Goal: Task Accomplishment & Management: Complete application form

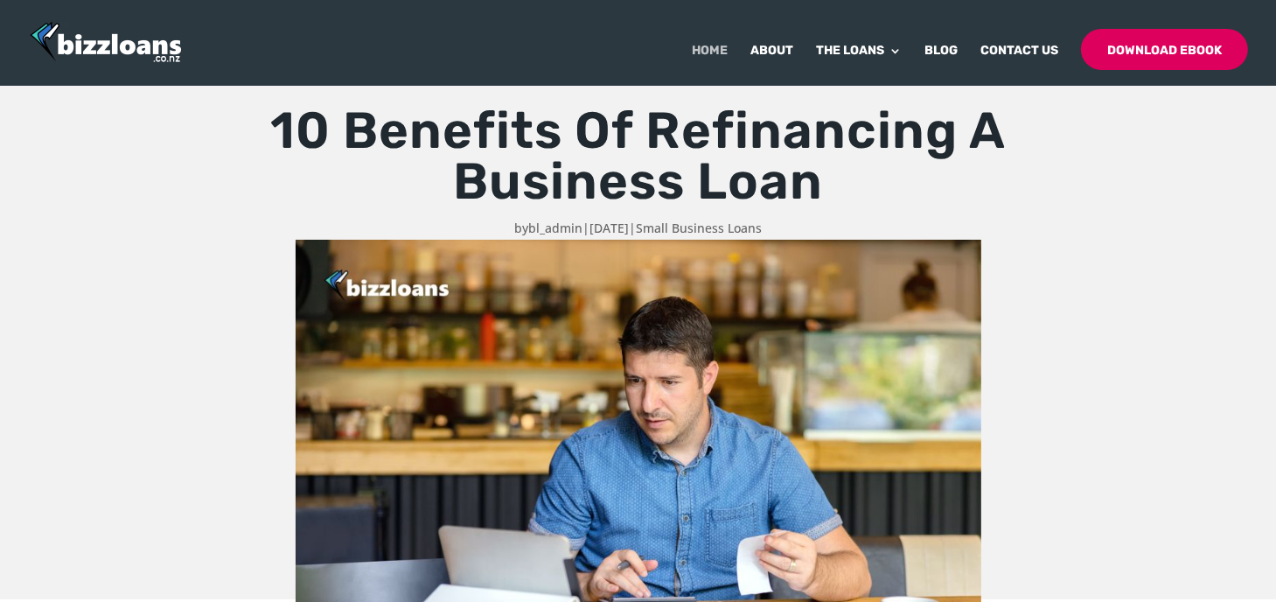
click at [718, 58] on link "Home" at bounding box center [710, 65] width 36 height 41
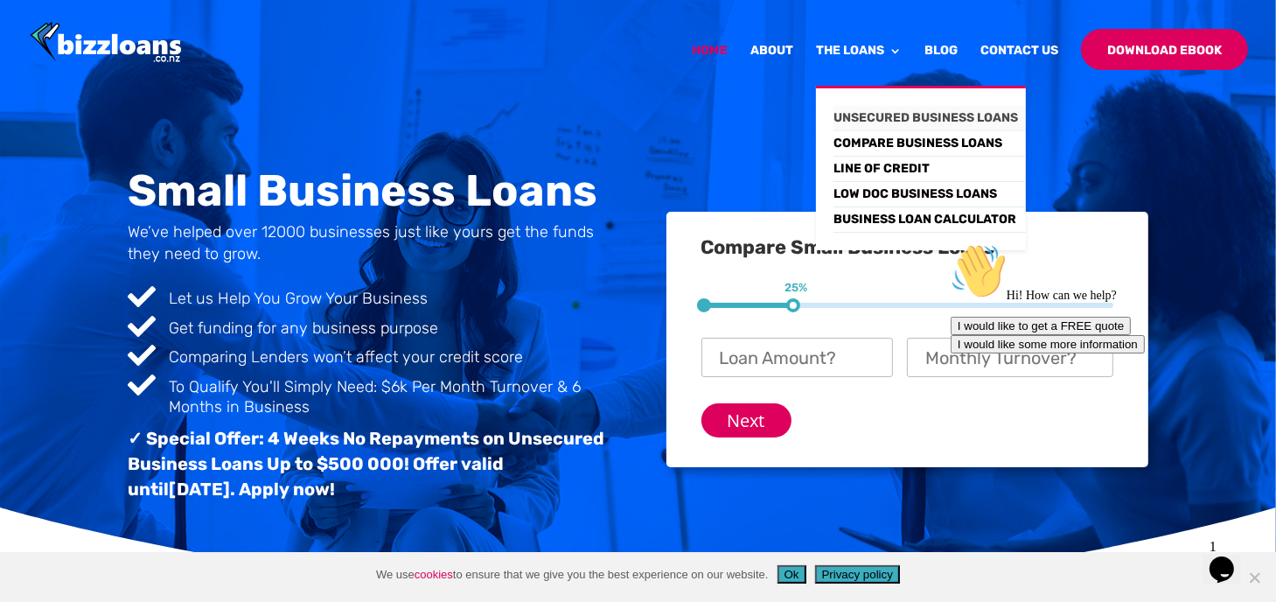
click at [906, 111] on link "Unsecured Business Loans" at bounding box center [930, 118] width 192 height 25
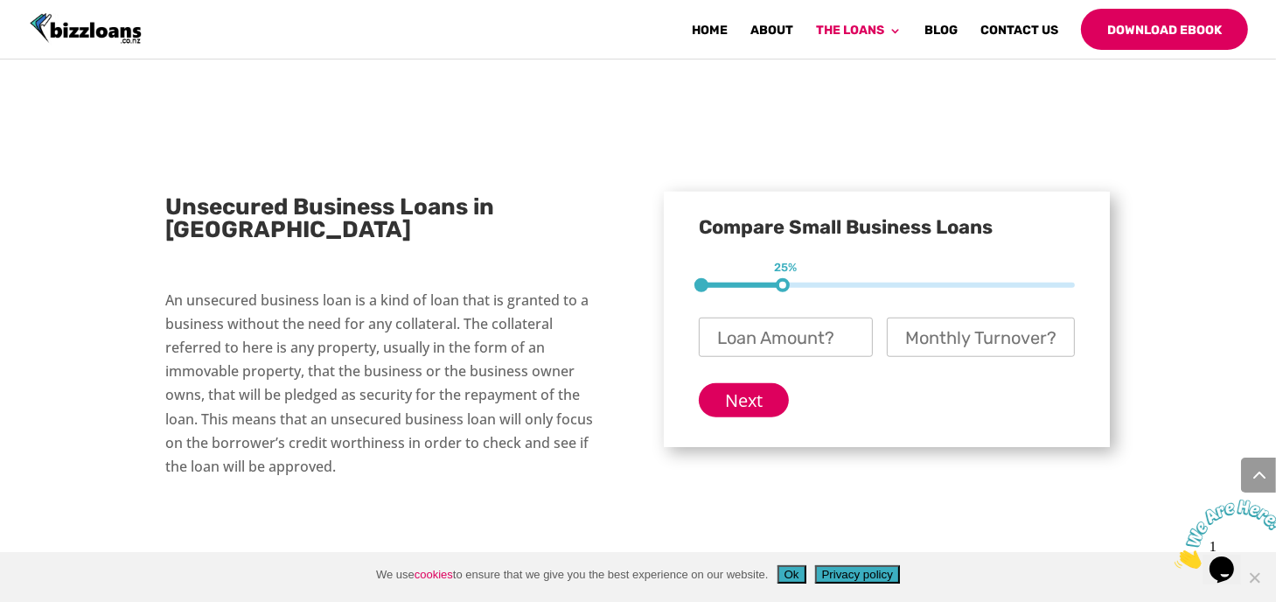
scroll to position [1355, 0]
click at [758, 318] on input "Loan Amount? *" at bounding box center [786, 337] width 174 height 39
type input "$ 40,000"
click at [905, 318] on input "Monthly Turnover? *" at bounding box center [981, 337] width 188 height 39
type input "$ 30,000"
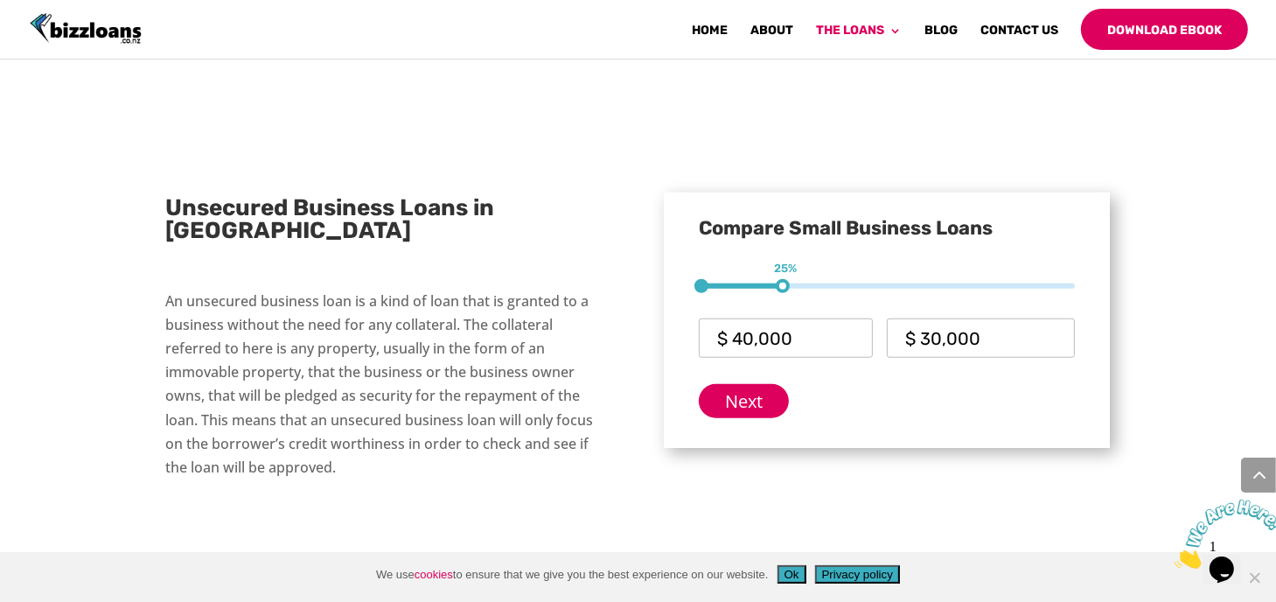
click at [879, 370] on div "Next" at bounding box center [887, 394] width 376 height 48
click at [727, 384] on input "Next" at bounding box center [744, 401] width 90 height 34
click at [744, 384] on input "Next" at bounding box center [744, 401] width 90 height 34
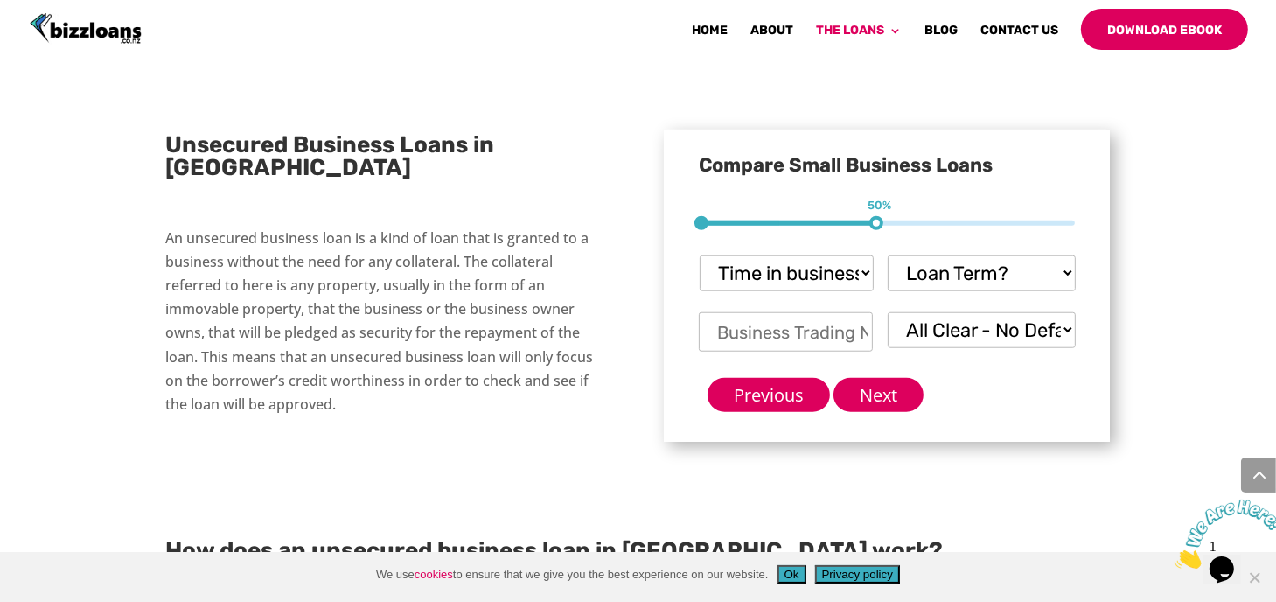
scroll to position [0, 0]
click at [839, 255] on select "Time in business? Startup under 6 months 6-12 months Over 12 months Over 24 mon…" at bounding box center [787, 273] width 174 height 36
select select "Over 24 months"
click at [700, 255] on select "Time in business? Startup under 6 months 6-12 months Over 12 months Over 24 mon…" at bounding box center [787, 273] width 174 height 36
click at [964, 255] on select "Loan Term? 1-3 months 3-6 months 6 - 12 months 12 - 18 months 18 - 24 months 24…" at bounding box center [982, 273] width 188 height 36
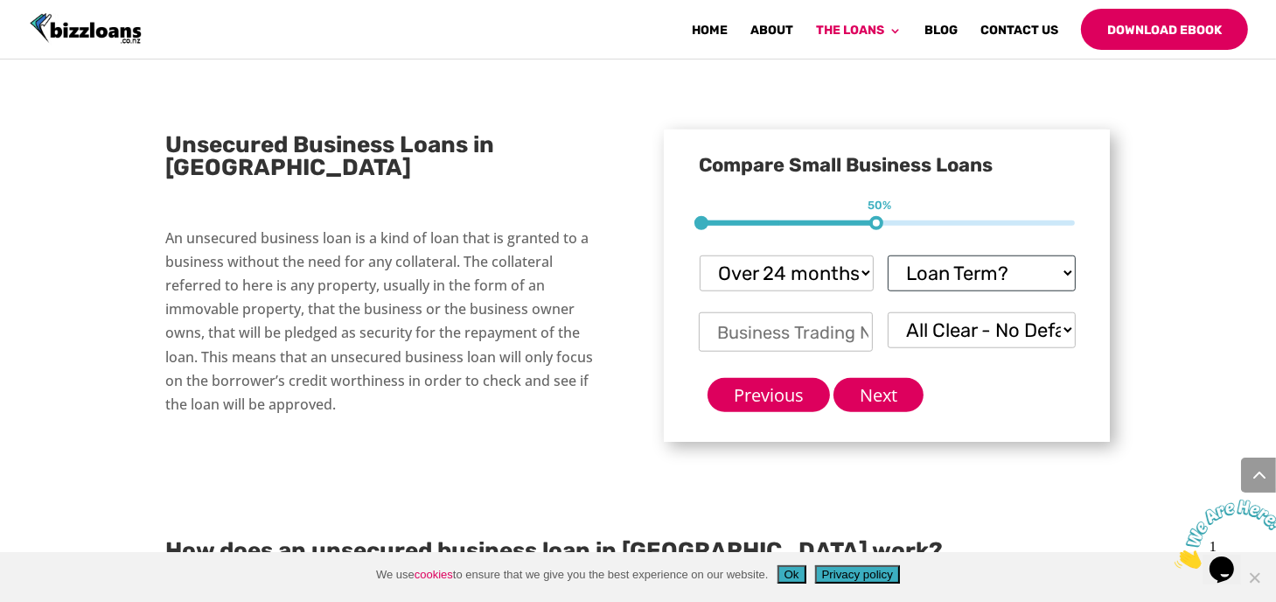
select select "24 - 36 months.....you'll need security"
click at [888, 255] on select "Loan Term? 1-3 months 3-6 months 6 - 12 months 12 - 18 months 18 - 24 months 24…" at bounding box center [982, 273] width 188 height 36
click at [814, 312] on input "Business Trading Name *" at bounding box center [786, 331] width 174 height 39
type input "Woodsmiths Construction"
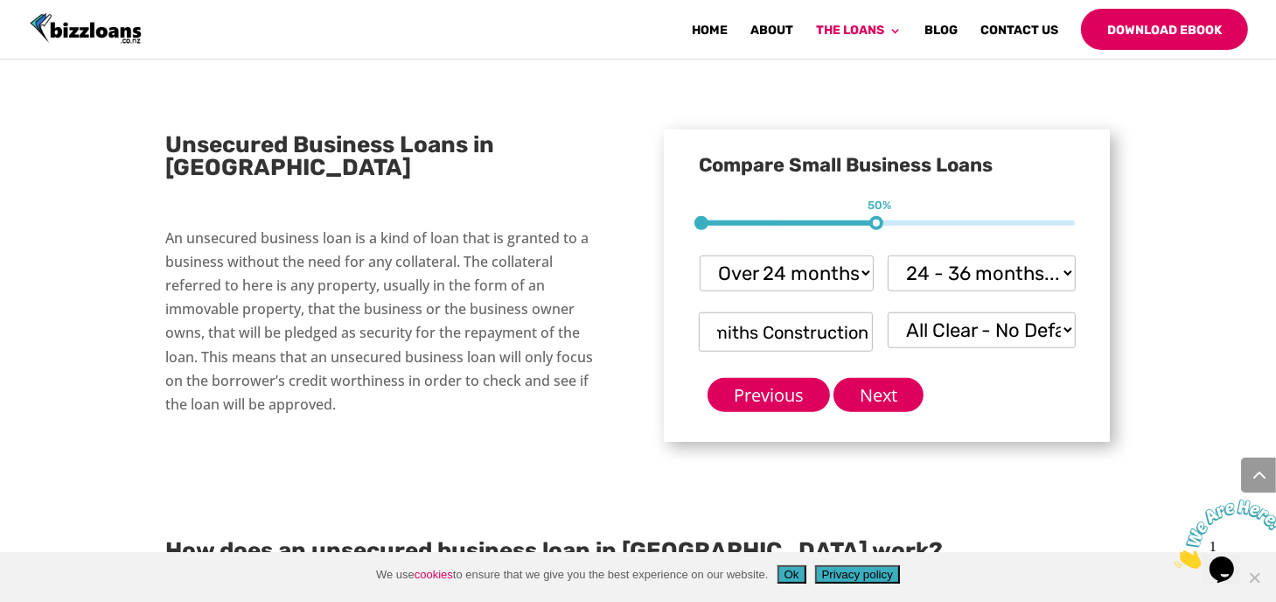
click at [967, 364] on div "Previous Next" at bounding box center [887, 388] width 376 height 48
click at [973, 312] on select "All Clear - No Defaults I Have Paid Defaults I have Unpaid Defaults" at bounding box center [982, 330] width 188 height 36
click at [888, 312] on select "All Clear - No Defaults I Have Paid Defaults I have Unpaid Defaults" at bounding box center [982, 330] width 188 height 36
click at [983, 312] on select "All Clear - No Defaults I Have Paid Defaults I have Unpaid Defaults" at bounding box center [982, 330] width 188 height 36
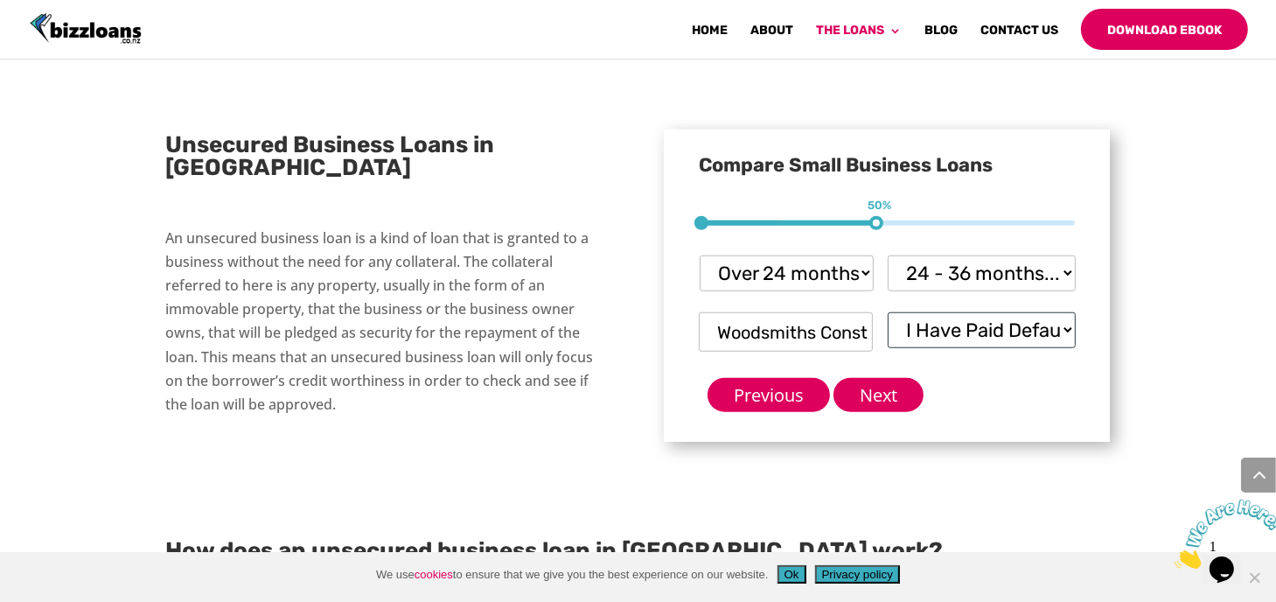
select select "All Clear - No Defaults"
click at [888, 312] on select "All Clear - No Defaults I Have Paid Defaults I have Unpaid Defaults" at bounding box center [982, 330] width 188 height 36
click at [973, 364] on div "Previous Next" at bounding box center [887, 388] width 376 height 48
click at [912, 378] on input "Next" at bounding box center [879, 395] width 90 height 34
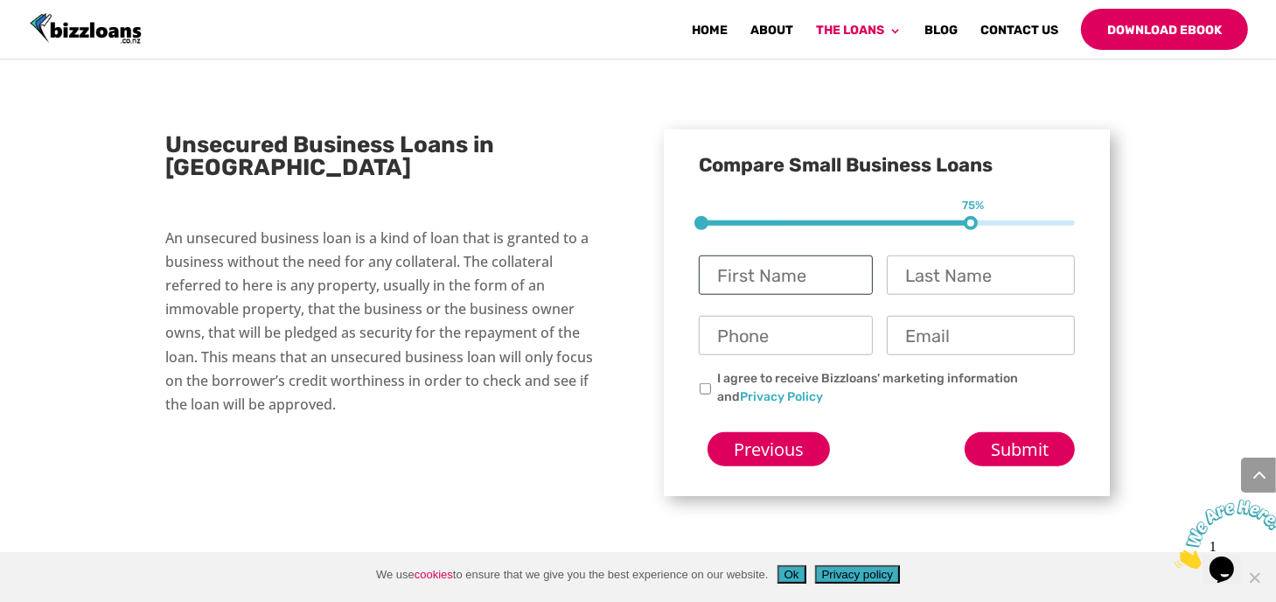
click at [815, 255] on input "First Name *" at bounding box center [786, 274] width 174 height 39
click at [643, 426] on div "Unsecured Business Loans in New Zealand An unsecured business loan is a kind of…" at bounding box center [638, 310] width 945 height 445
click at [787, 432] on input "Previous" at bounding box center [769, 449] width 122 height 34
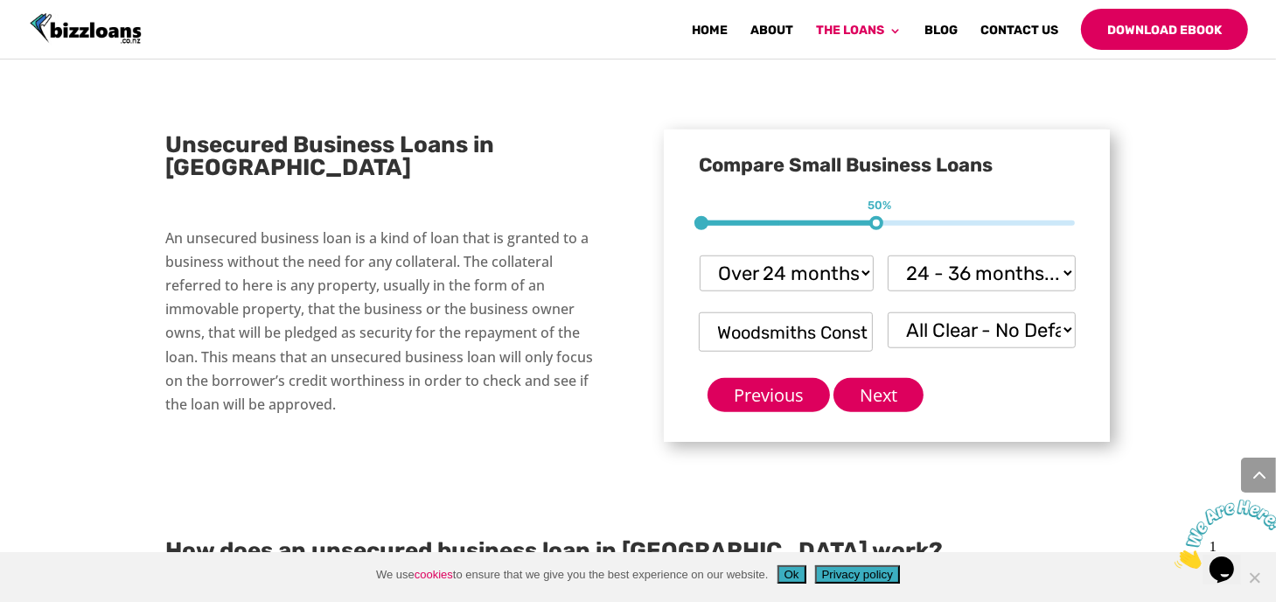
click at [1011, 312] on select "All Clear - No Defaults I Have Paid Defaults I have Unpaid Defaults" at bounding box center [982, 330] width 188 height 36
select select "I Have Paid Defaults"
click at [888, 312] on select "All Clear - No Defaults I Have Paid Defaults I have Unpaid Defaults" at bounding box center [982, 330] width 188 height 36
click at [1018, 364] on div "Previous Next" at bounding box center [887, 388] width 376 height 48
click at [870, 378] on input "Next" at bounding box center [879, 395] width 90 height 34
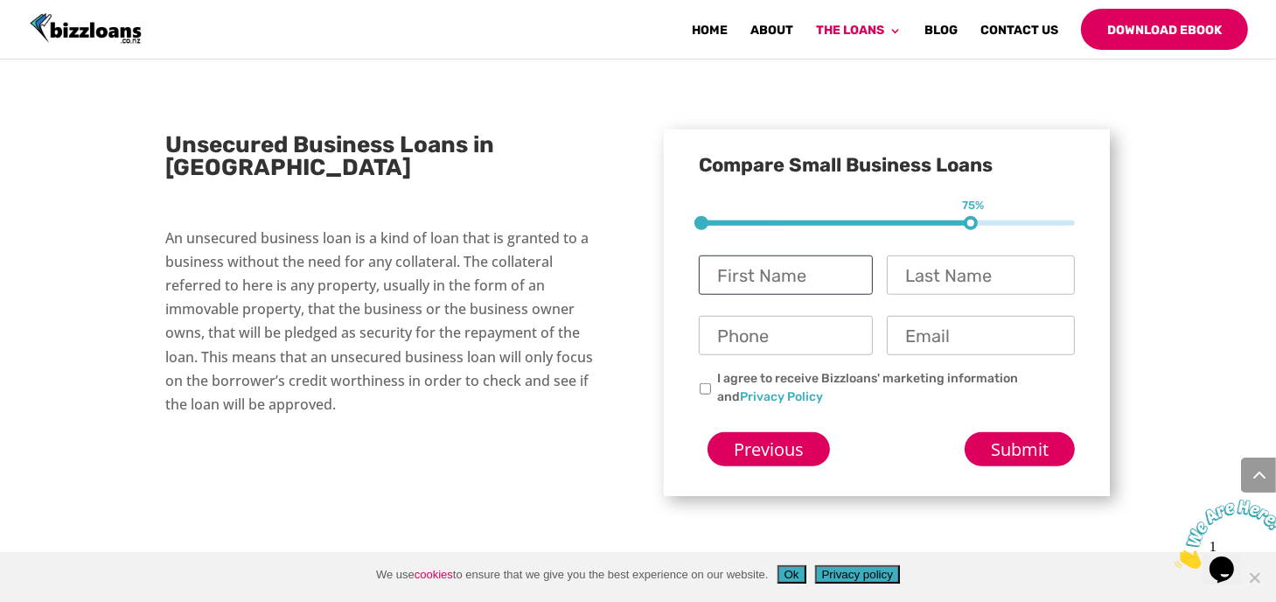
click at [832, 255] on input "First Name *" at bounding box center [786, 274] width 174 height 39
type input "Keiran"
type input "Walsh"
type input "02102981910"
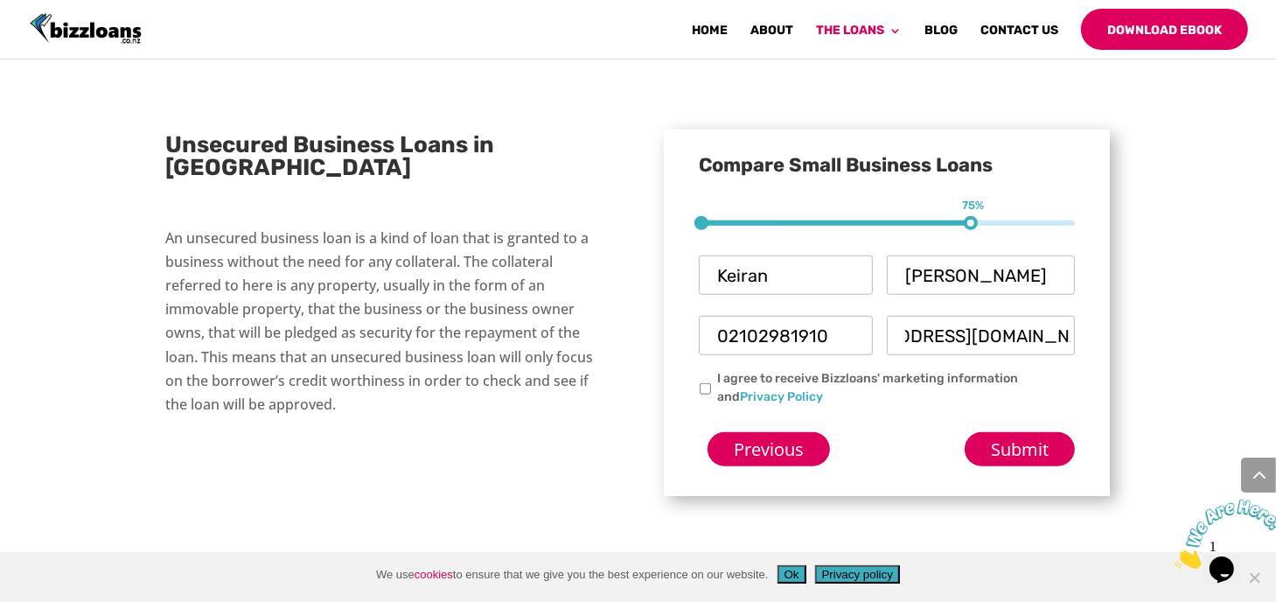
scroll to position [0, 122]
type input "info@woodsmithsconstruction.com"
click at [707, 383] on input "I agree to receive Bizzloans' marketing information and Privacy Policy" at bounding box center [705, 388] width 11 height 11
checkbox input "true"
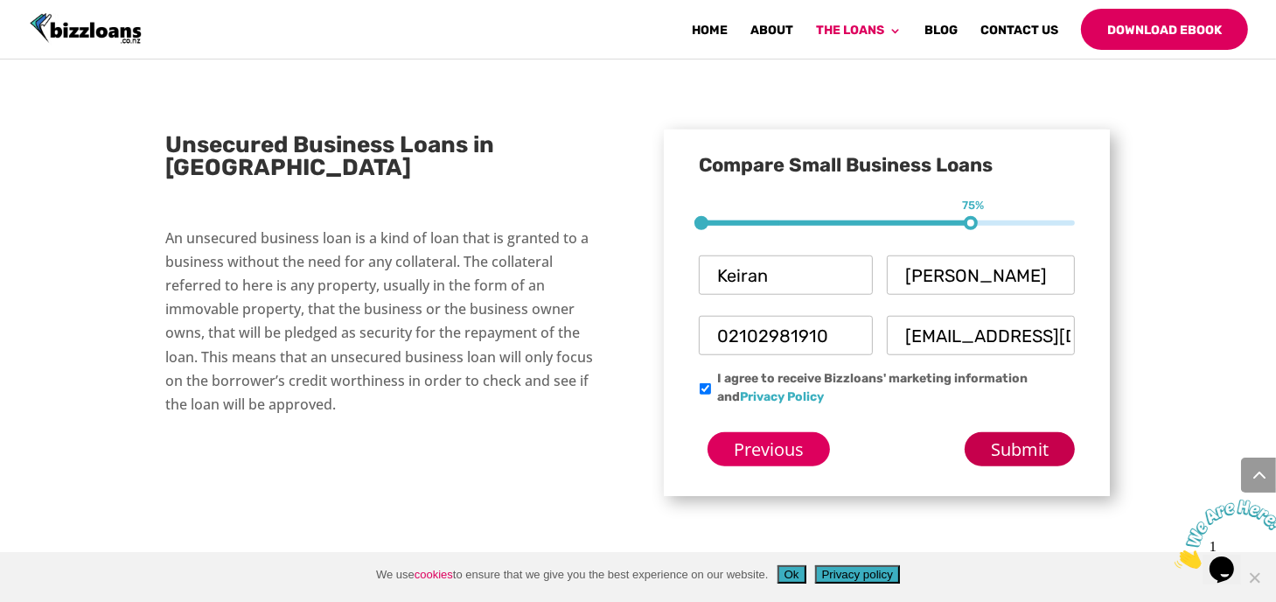
click at [1015, 432] on input "Submit" at bounding box center [1020, 449] width 110 height 34
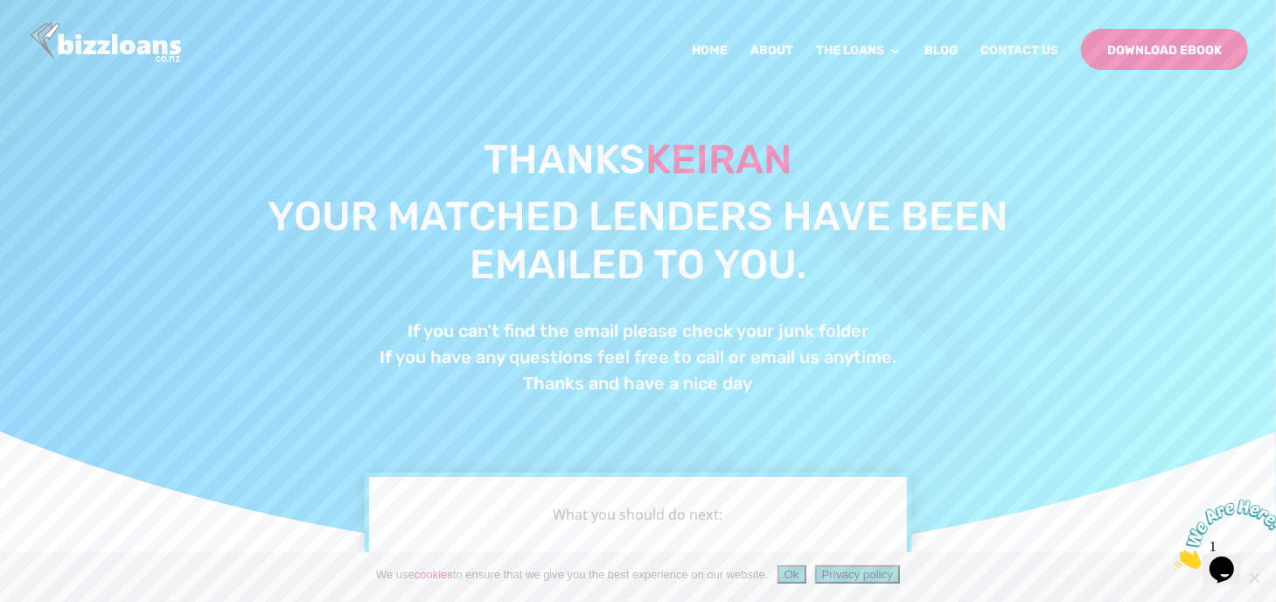
scroll to position [66, 0]
